Goal: Information Seeking & Learning: Understand process/instructions

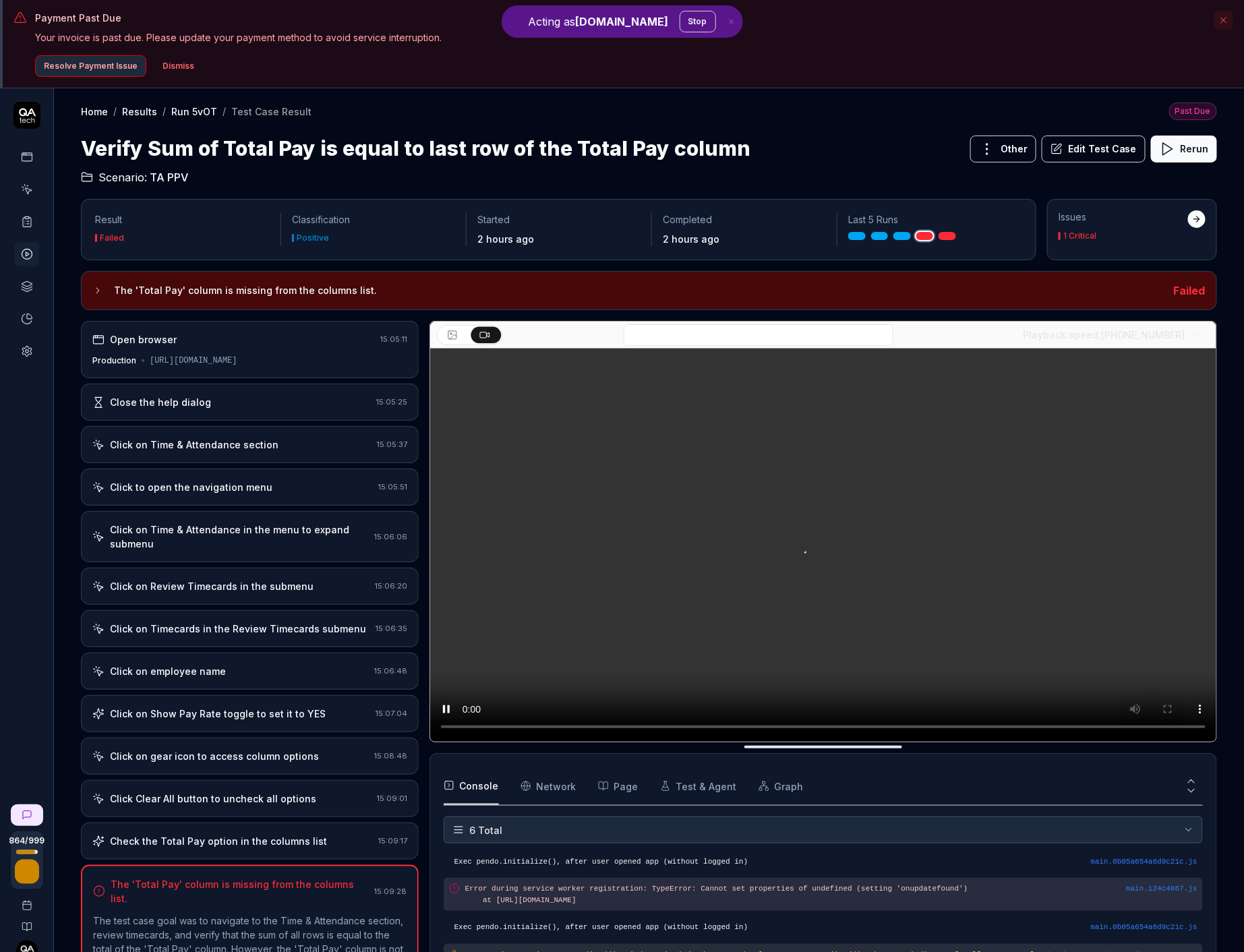
scroll to position [87, 0]
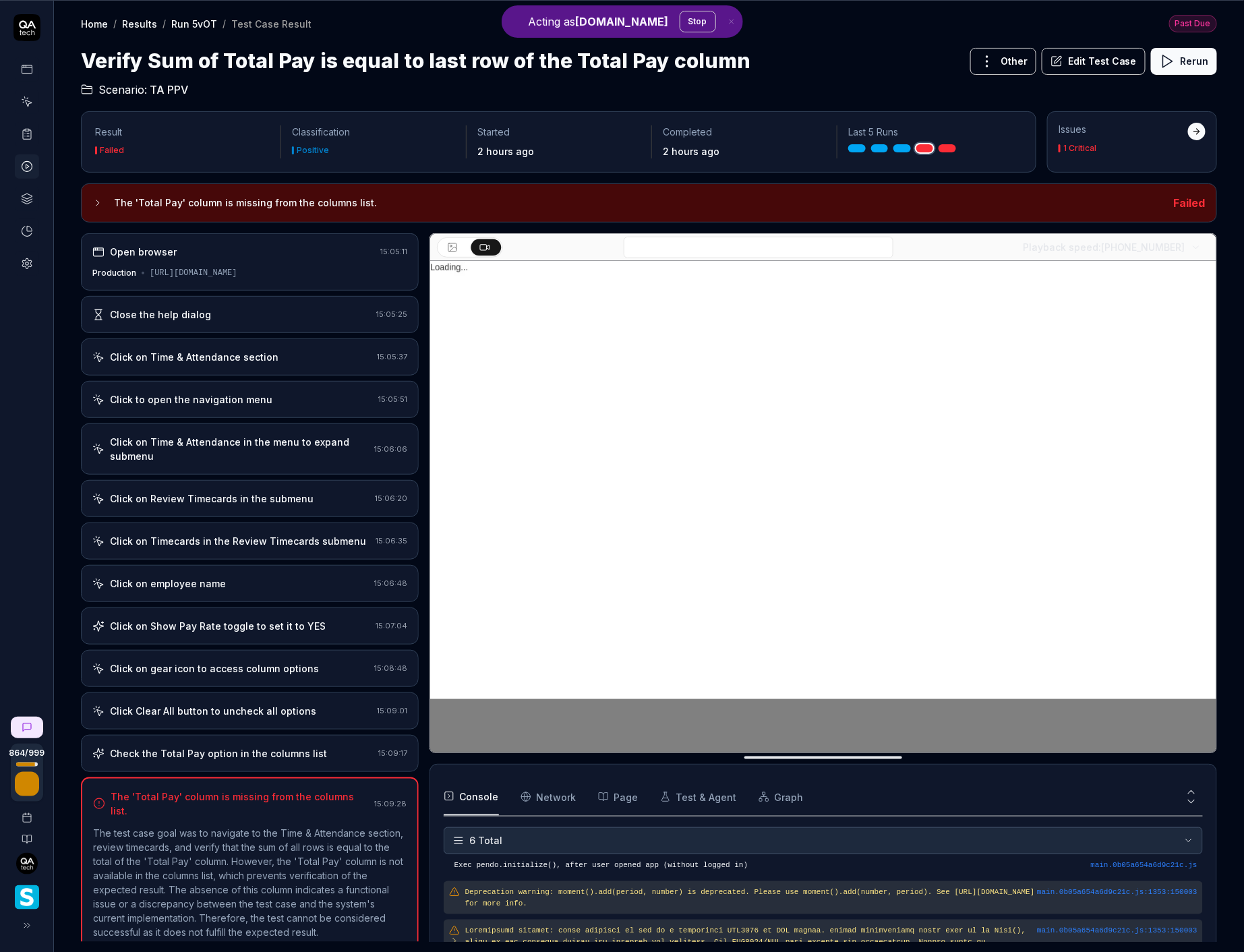
click at [160, 735] on div "Check the Total Pay option in the columns list 15:09:17" at bounding box center [249, 753] width 337 height 37
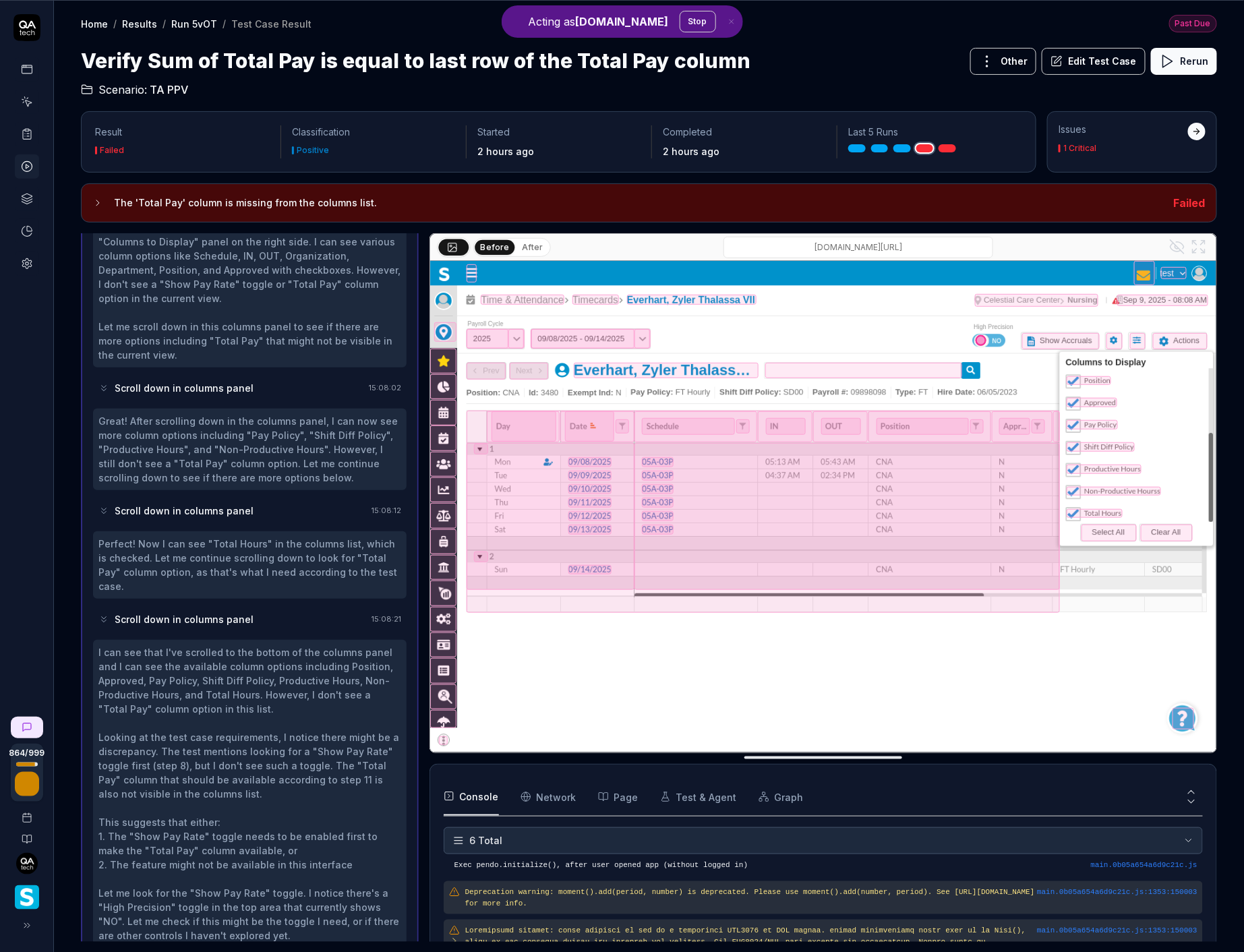
scroll to position [1645, 0]
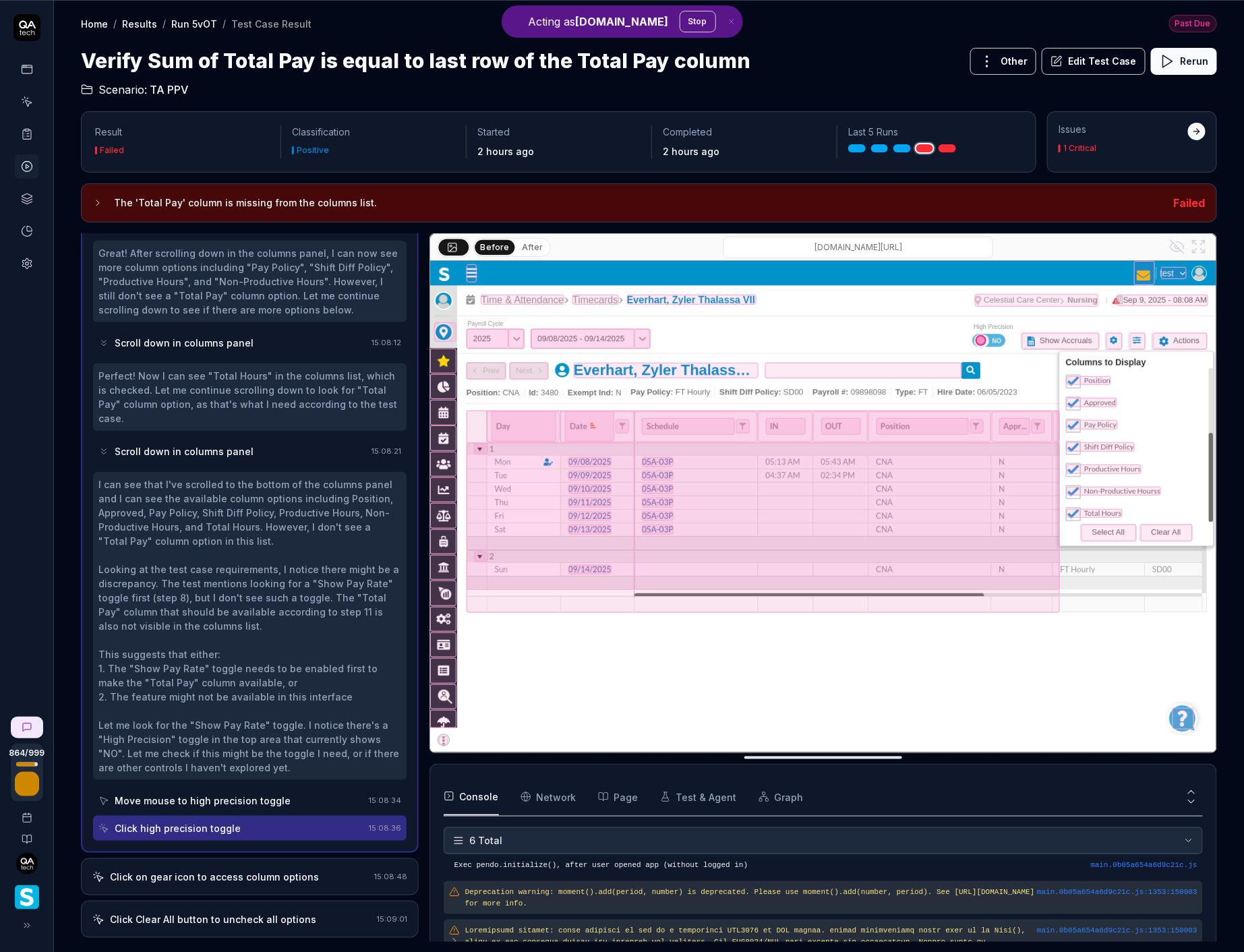
click at [188, 820] on div "Open browser 15:05:11 Production https://www.smartlinx6.com/ Close the help dia…" at bounding box center [249, 587] width 337 height 708
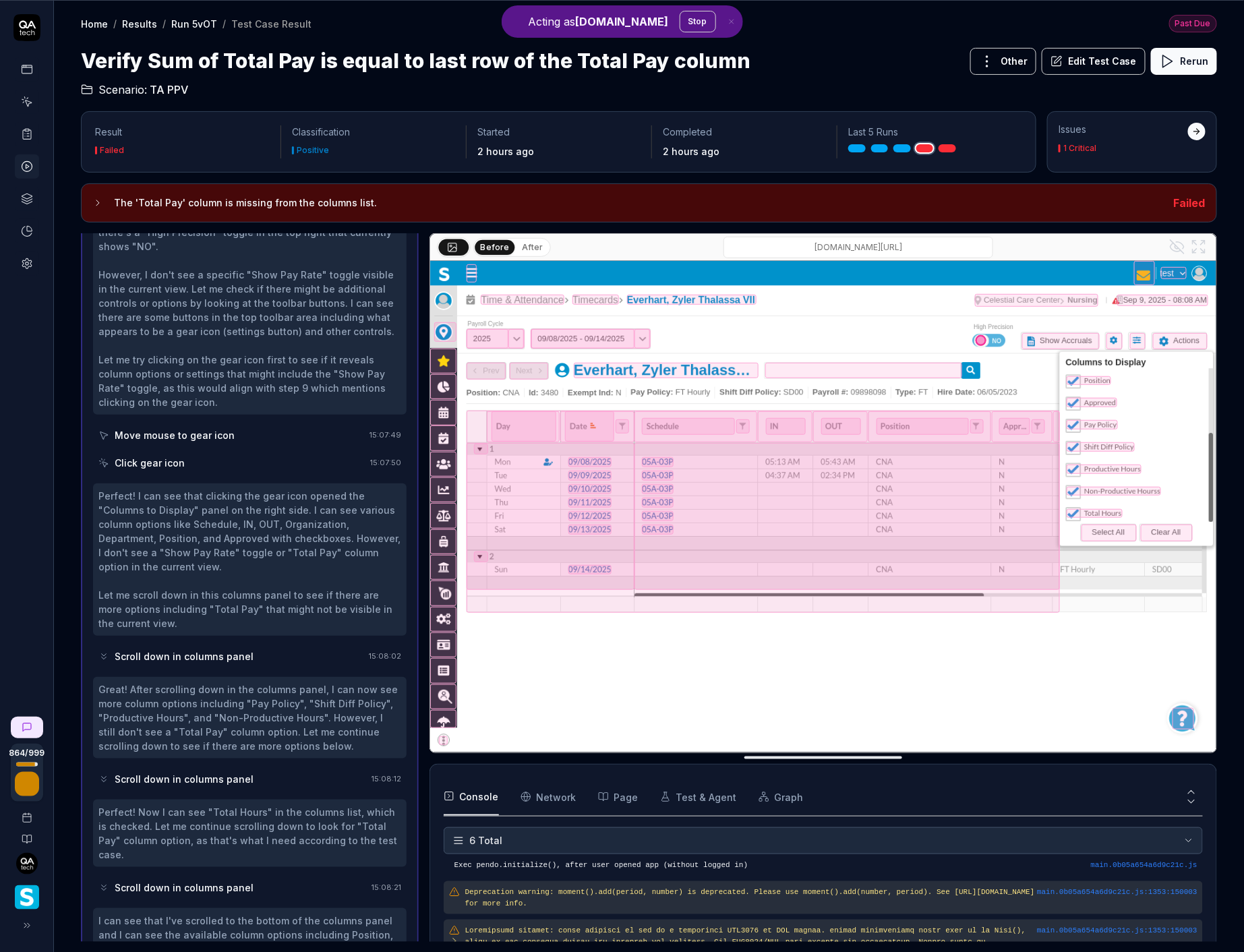
scroll to position [1112, 0]
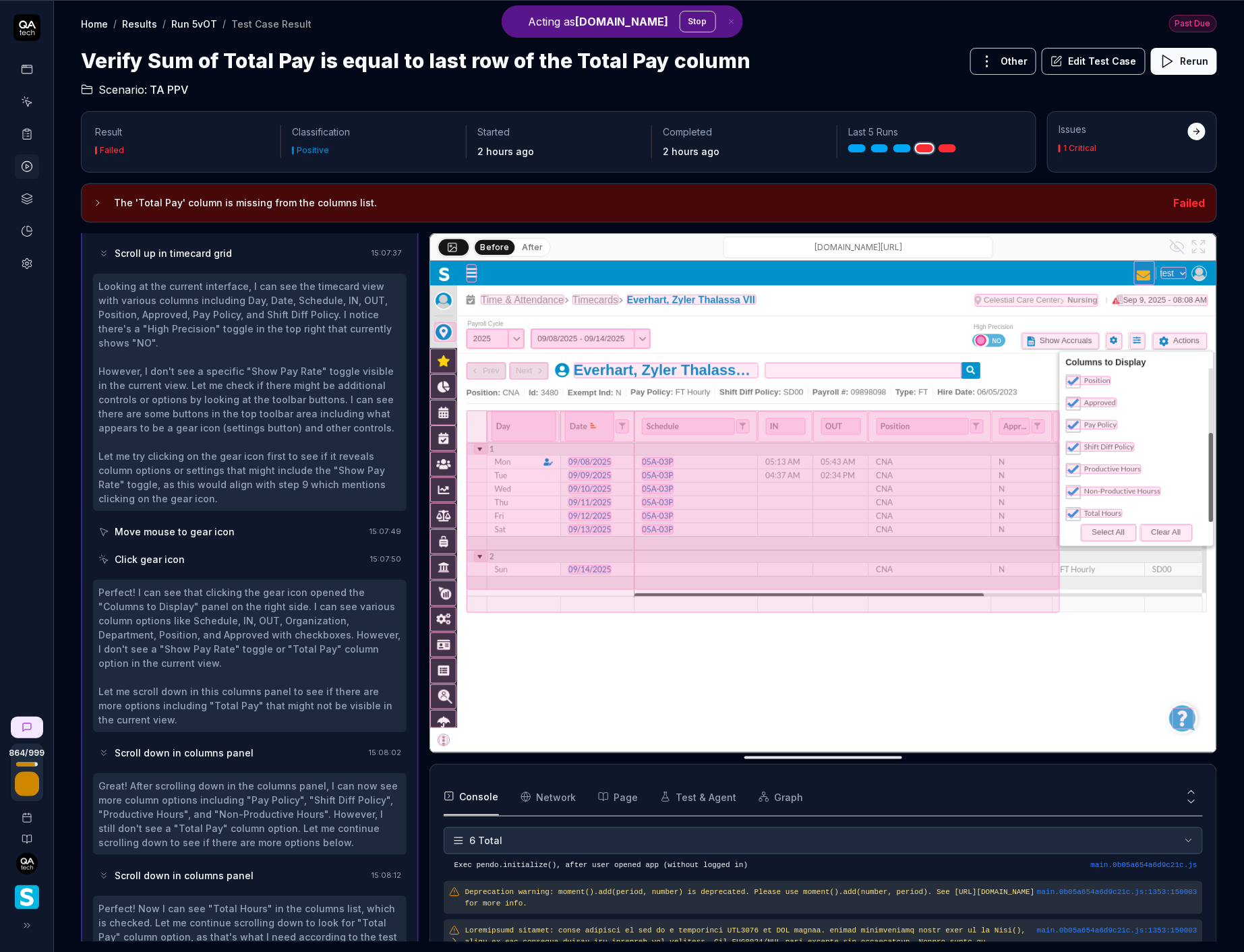
click at [218, 547] on div "Click gear icon" at bounding box center [232, 559] width 266 height 25
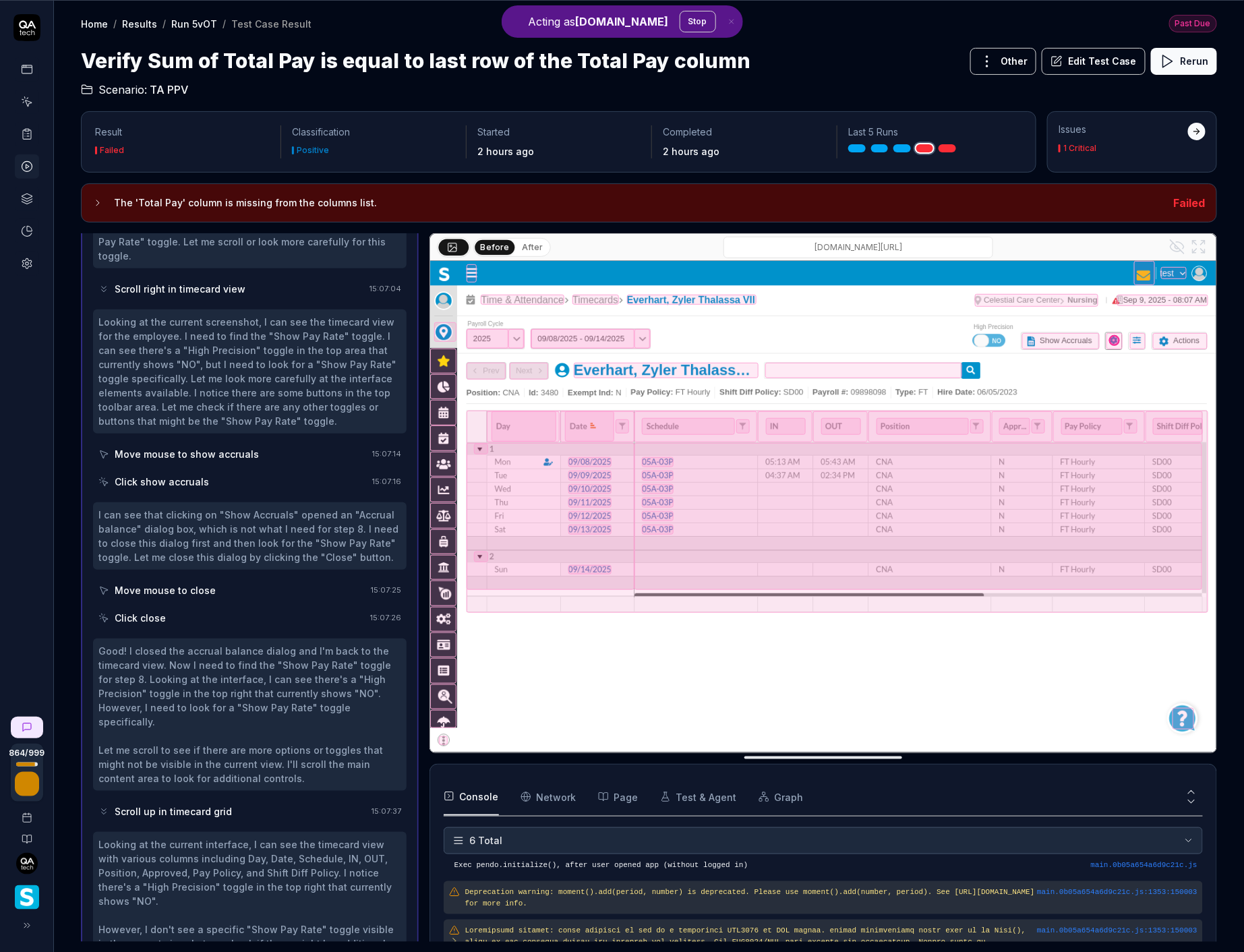
scroll to position [542, 0]
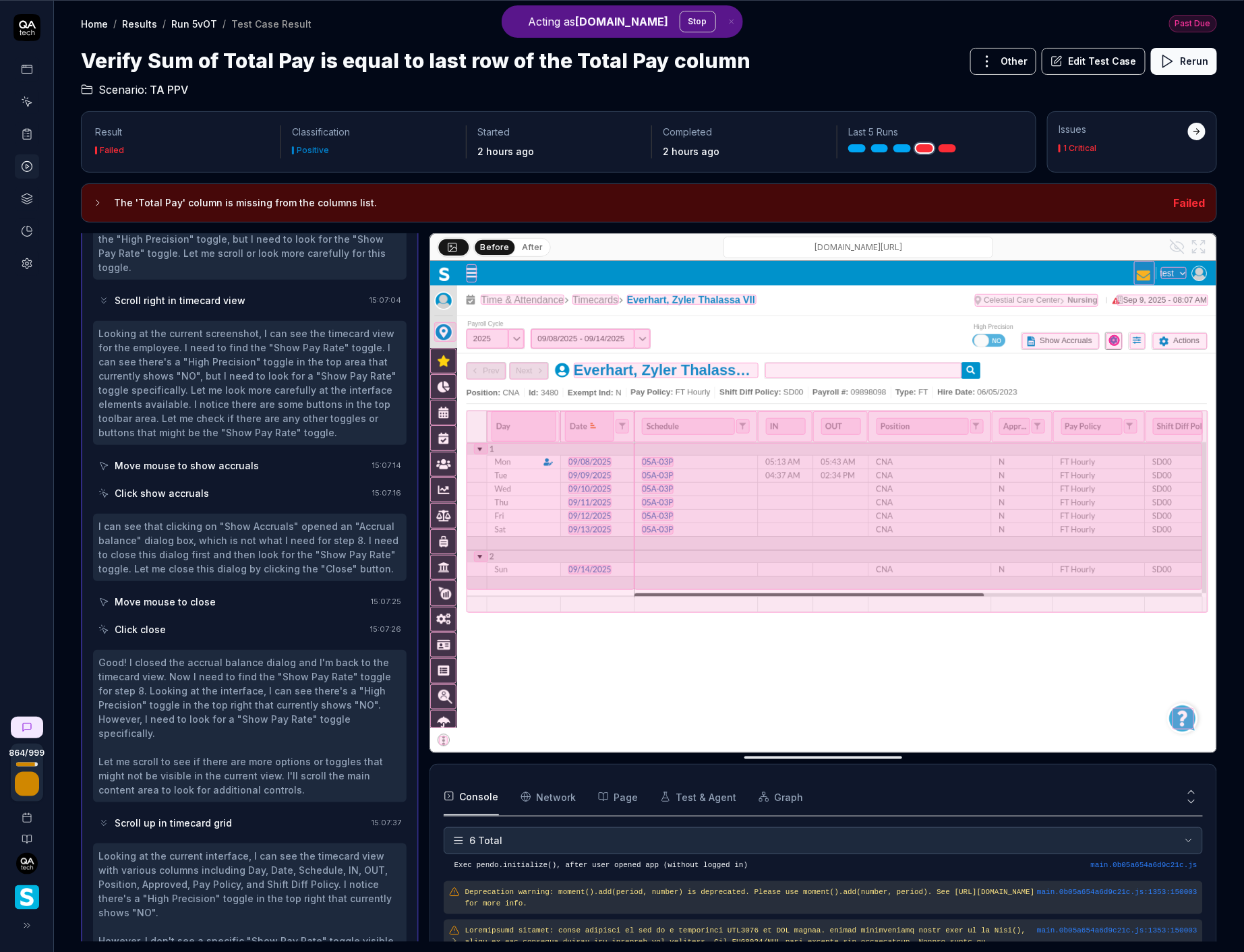
click at [199, 486] on div "Click show accruals" at bounding box center [162, 493] width 94 height 14
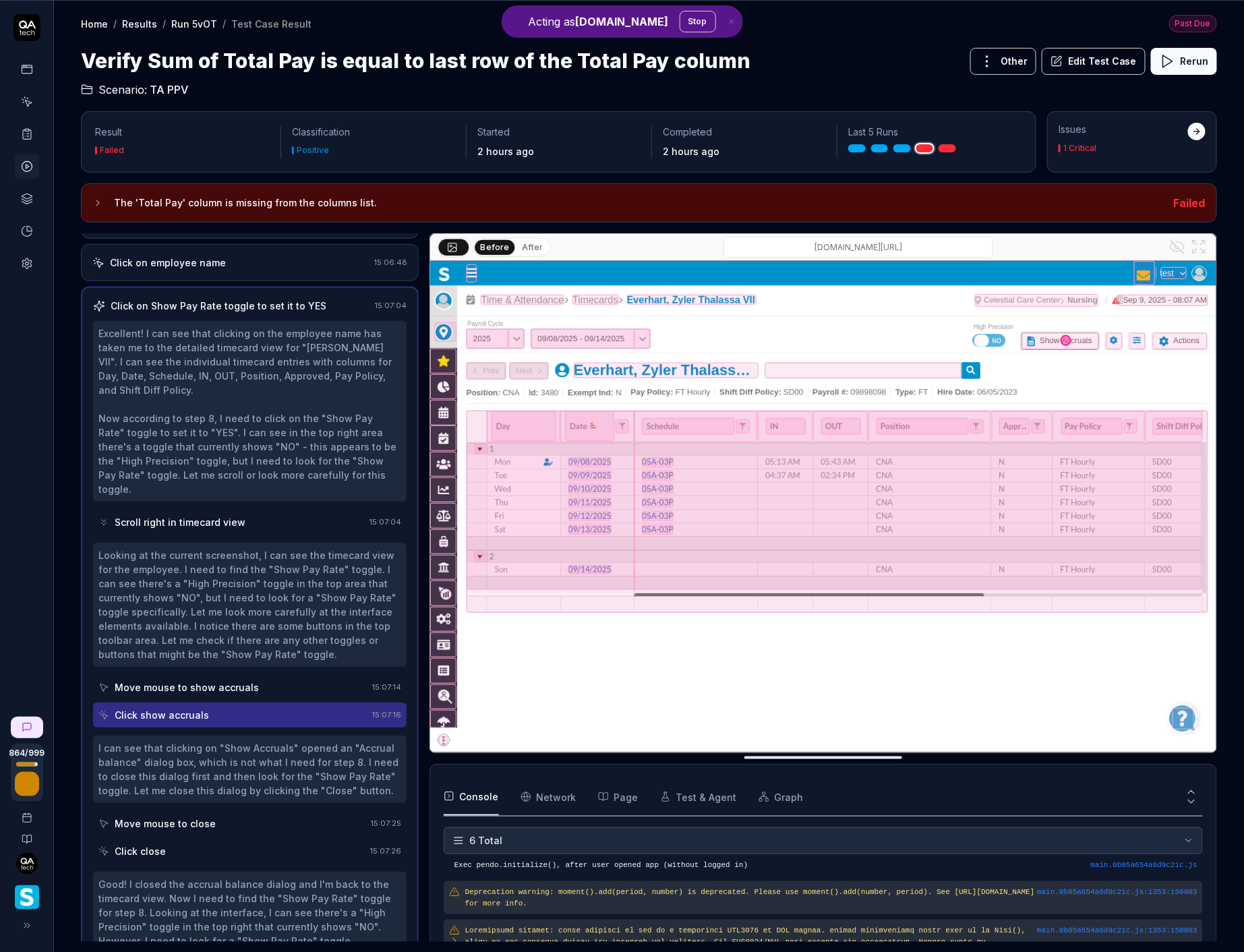
scroll to position [220, 0]
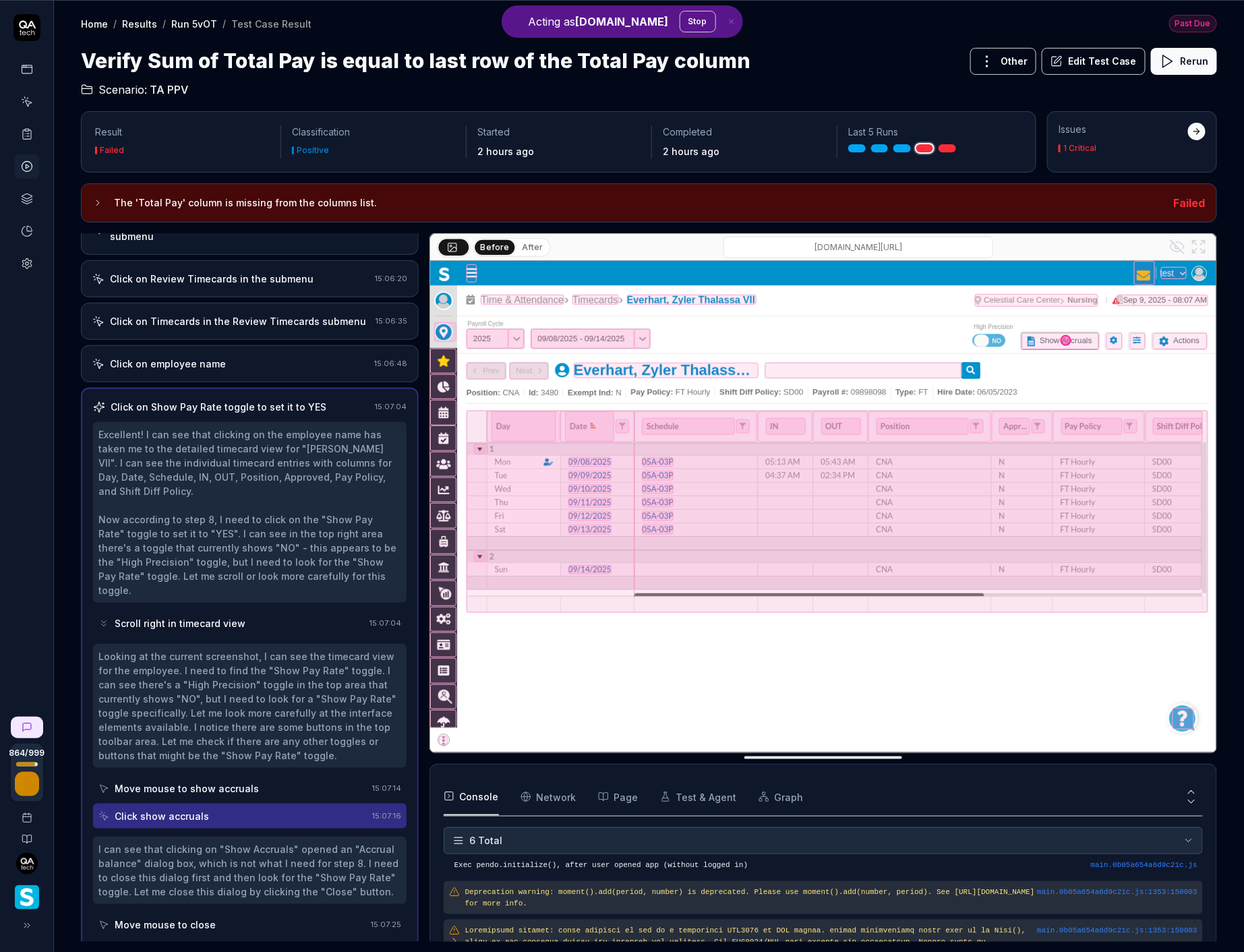
click at [173, 611] on div "Scroll right in timecard view" at bounding box center [232, 623] width 266 height 25
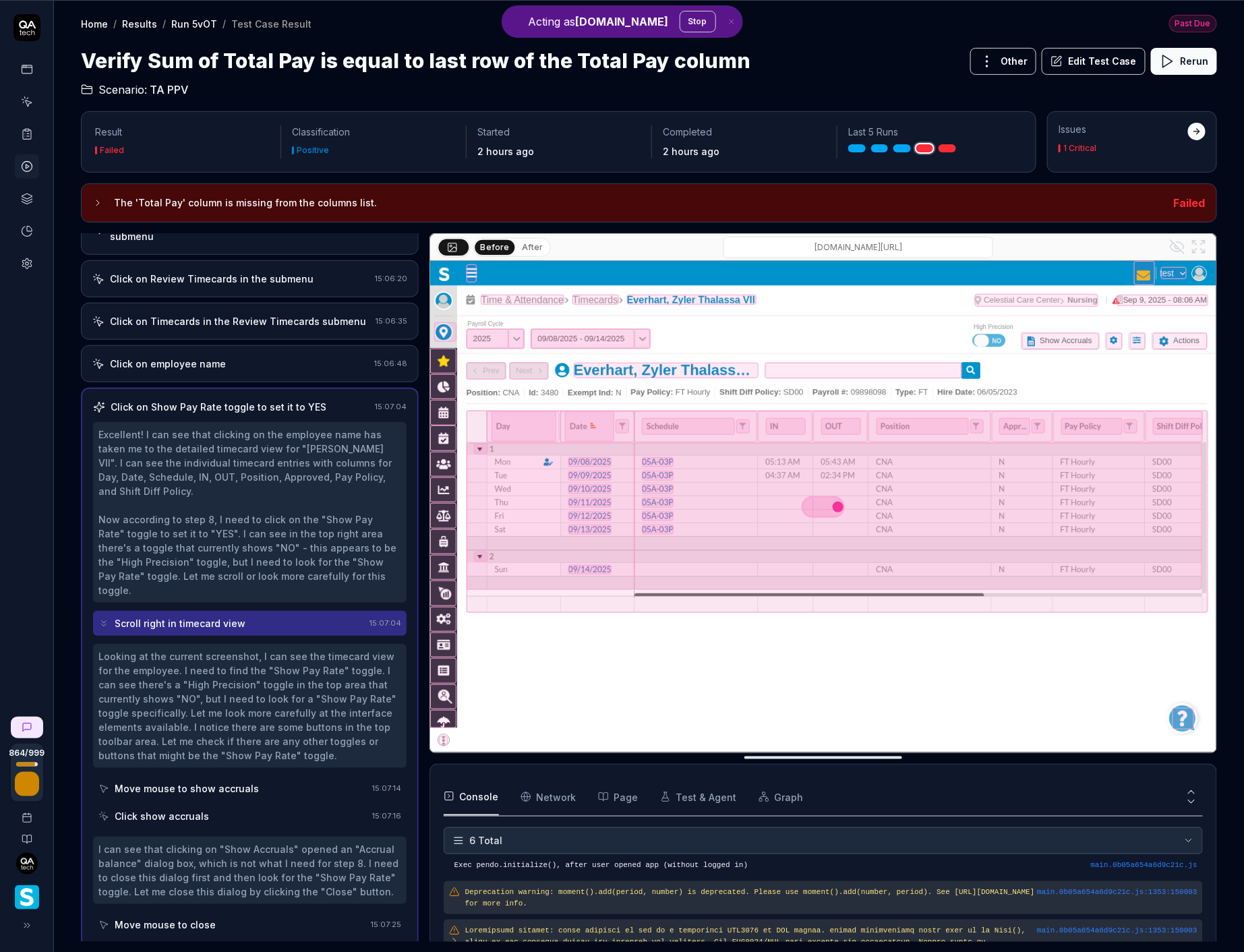
click at [282, 203] on h3 "The 'Total Pay' column is missing from the columns list." at bounding box center [638, 202] width 1049 height 16
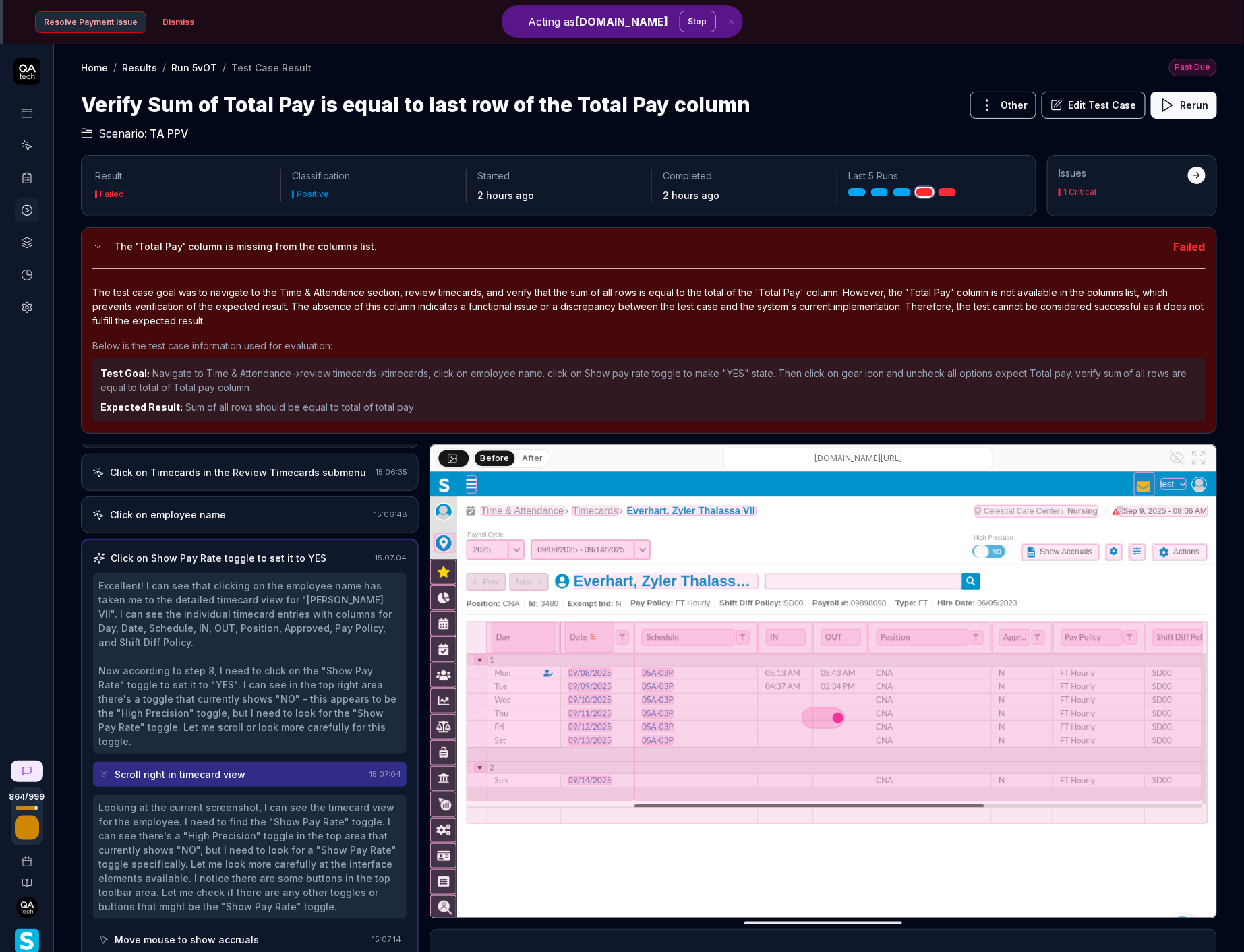
scroll to position [280, 0]
click at [242, 761] on div "Scroll right in timecard view" at bounding box center [232, 773] width 266 height 25
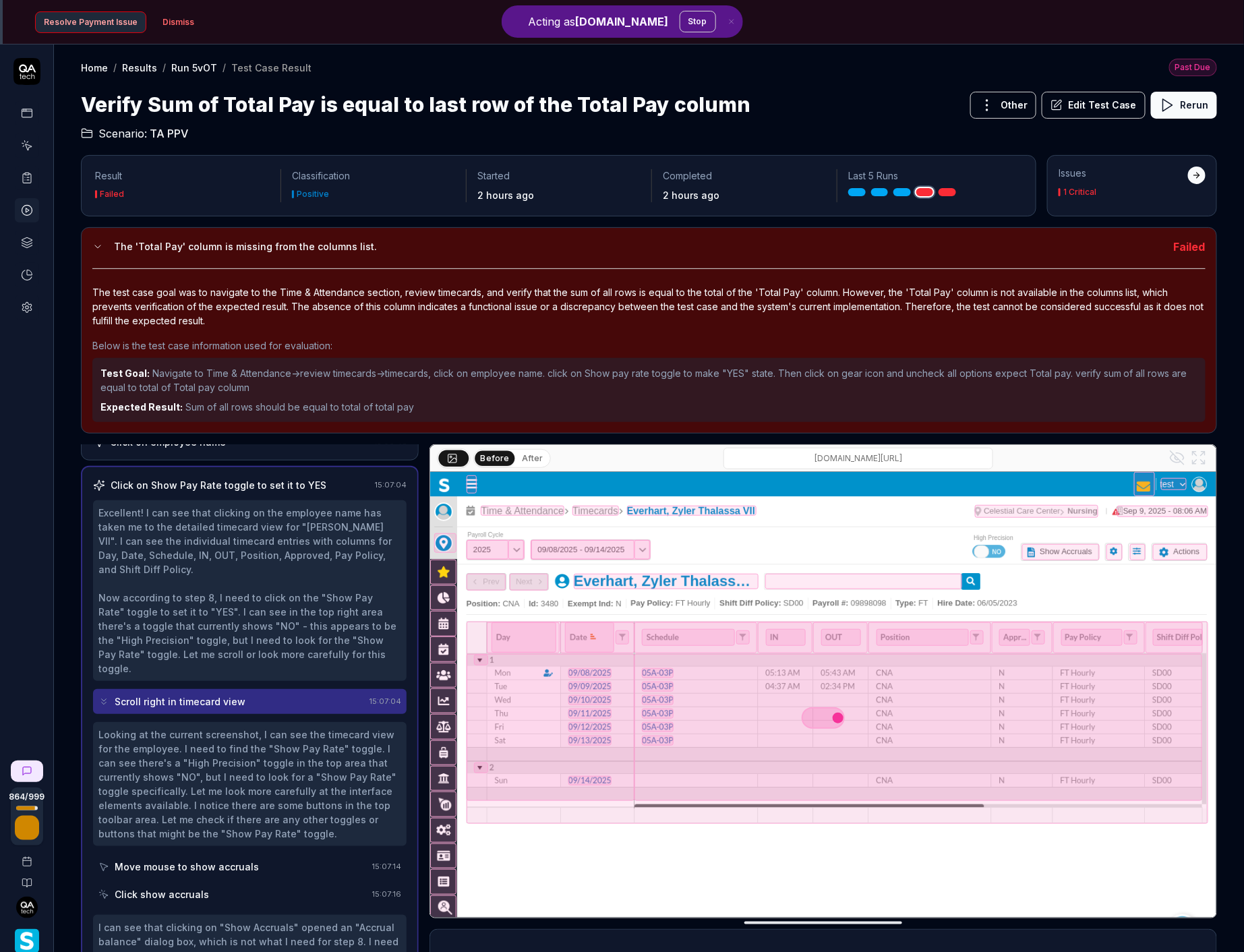
scroll to position [359, 0]
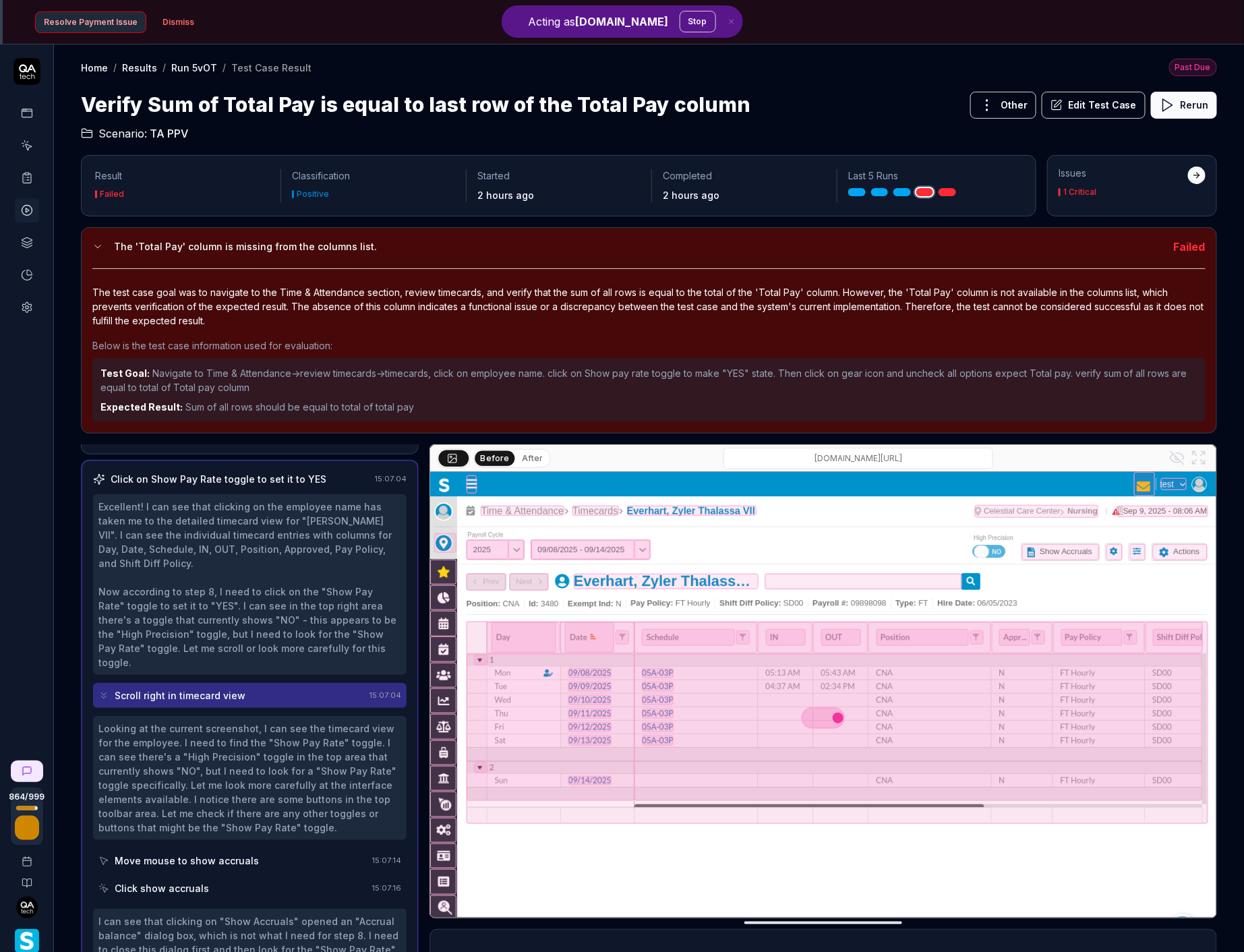
click at [200, 853] on div "Move mouse to show accruals" at bounding box center [187, 860] width 144 height 14
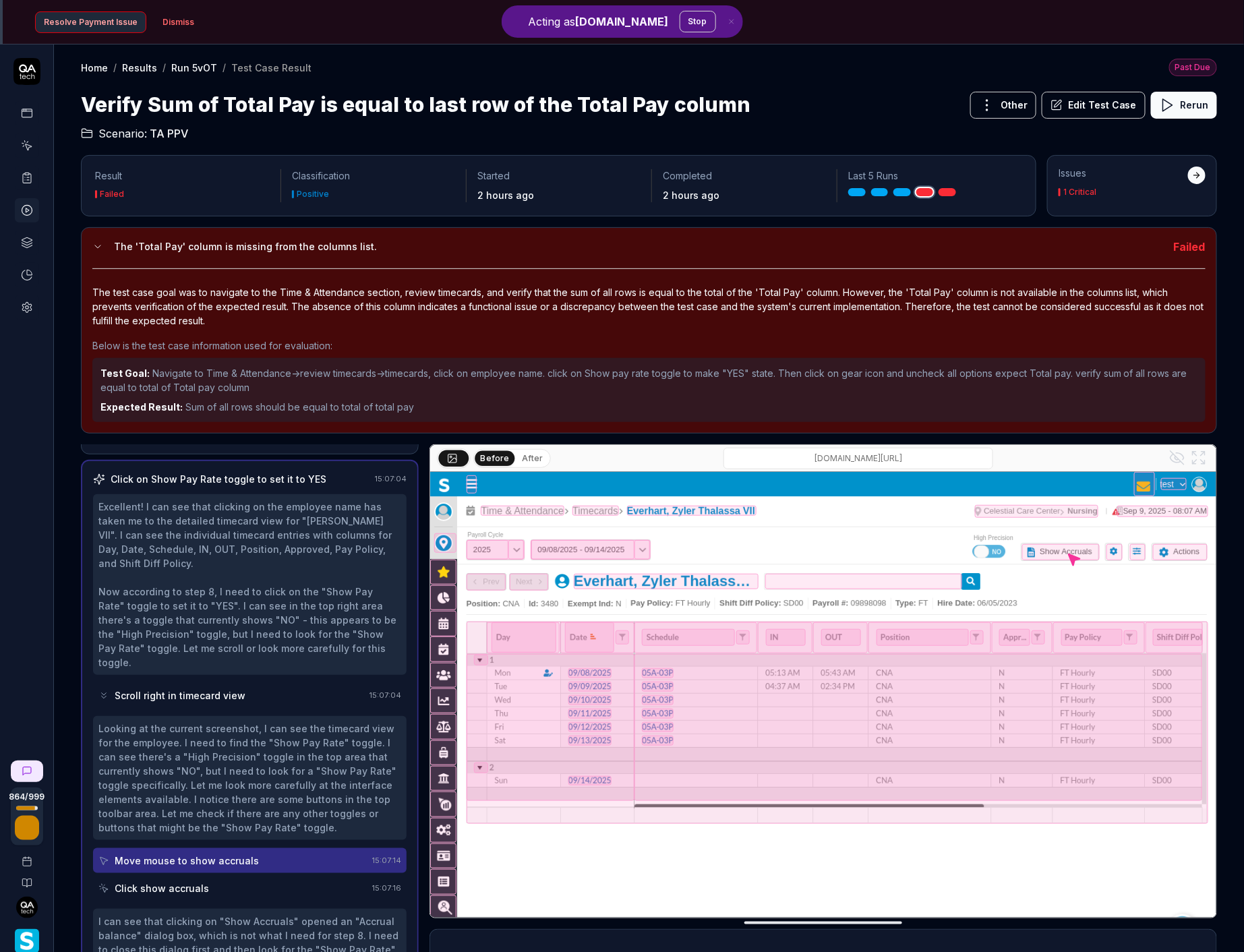
click at [198, 881] on div "Click show accruals" at bounding box center [162, 888] width 94 height 14
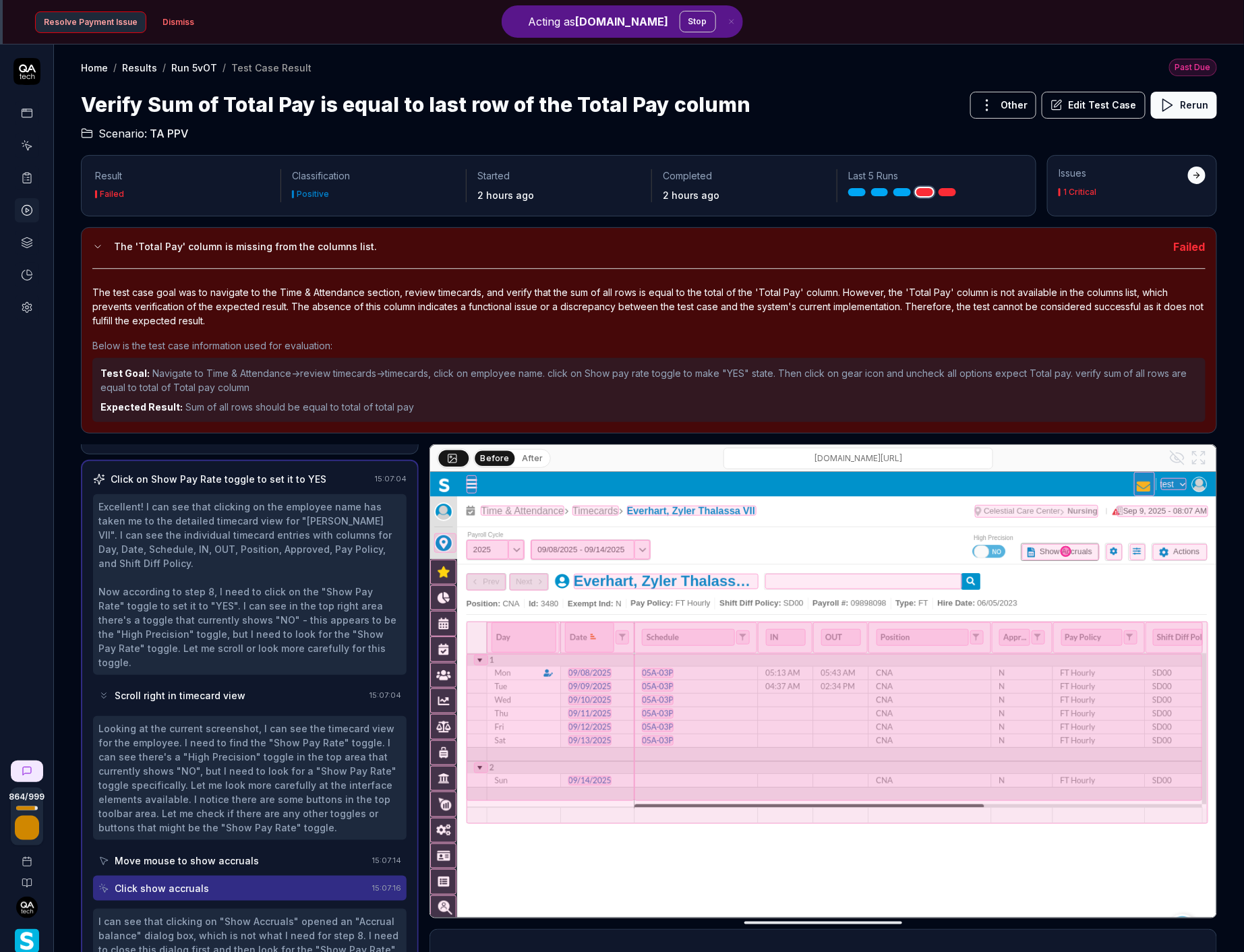
click at [239, 683] on div "Scroll right in timecard view" at bounding box center [232, 695] width 266 height 25
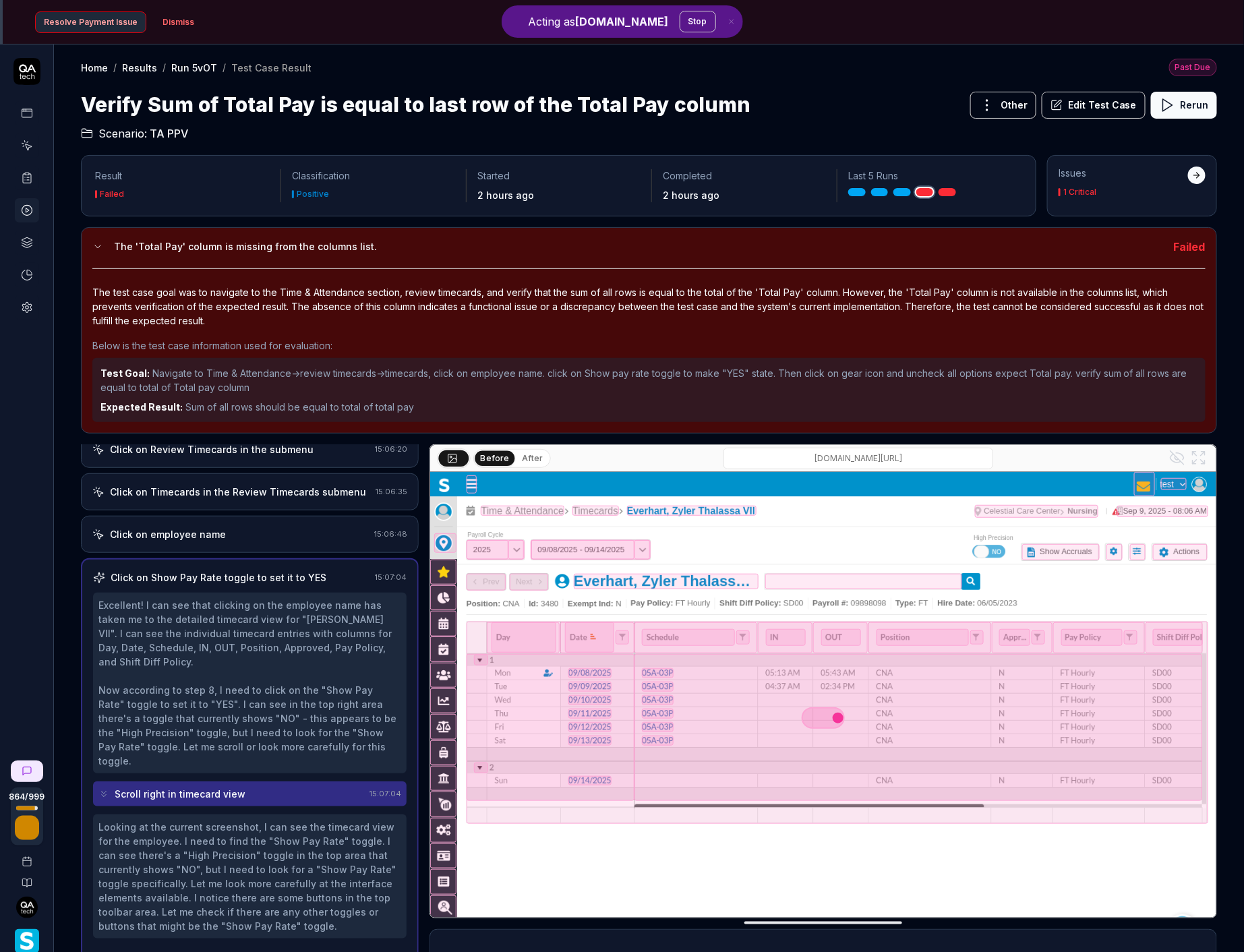
scroll to position [249, 0]
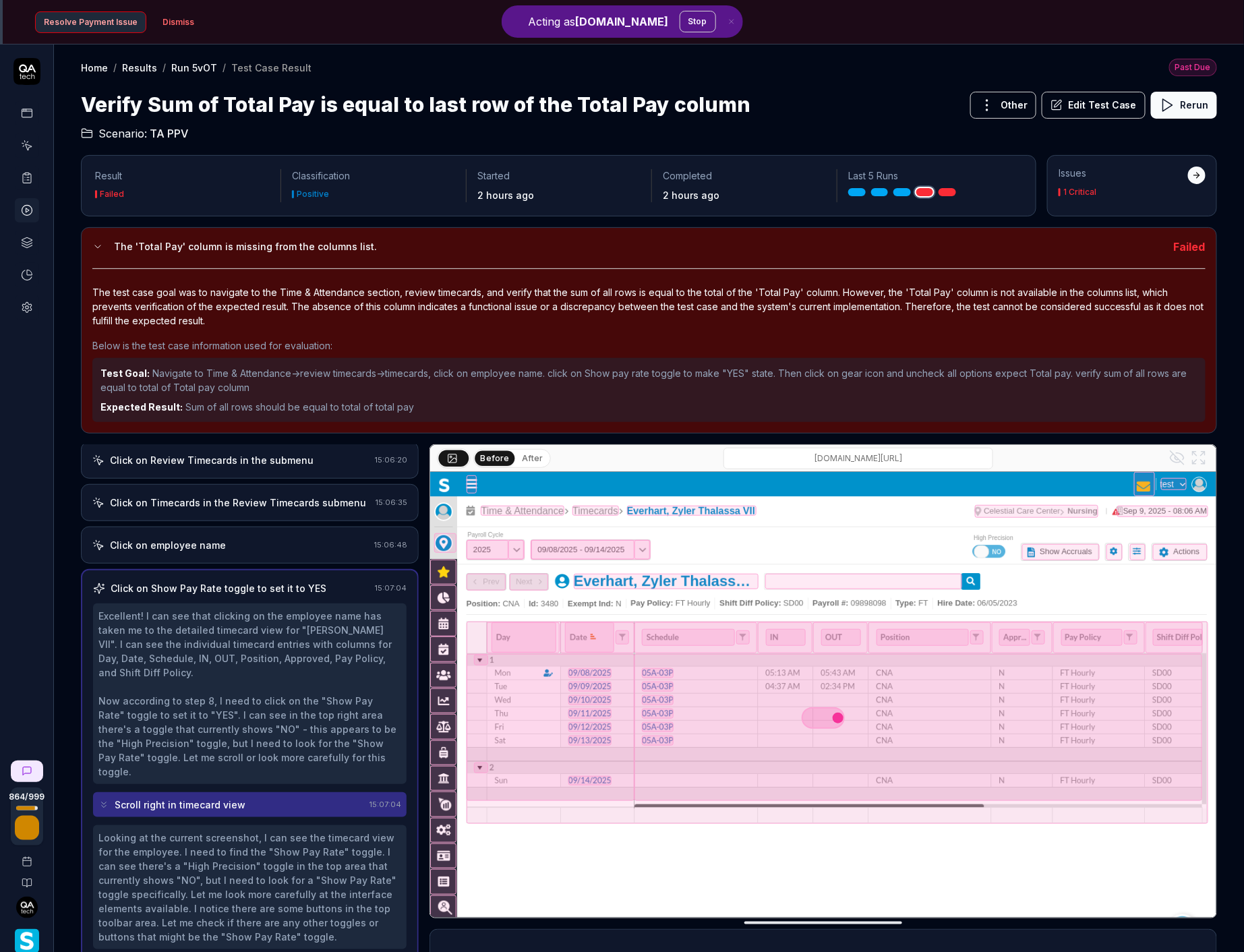
click at [986, 96] on html "Acting as QA.tech Stop Payment Past Due Your invoice is past due. Please update…" at bounding box center [622, 476] width 1244 height 1040
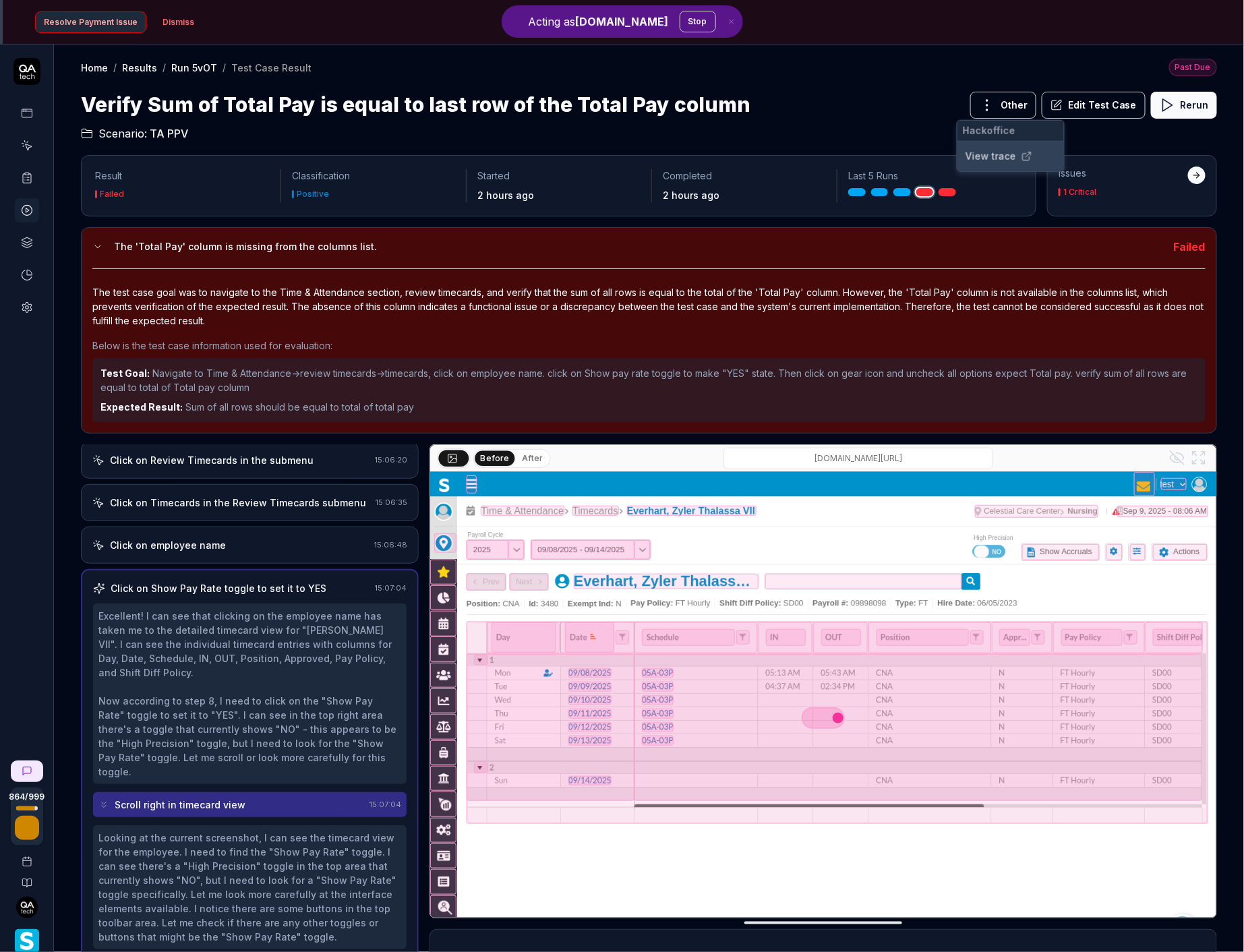
click at [993, 160] on link "View trace" at bounding box center [991, 156] width 51 height 14
